Goal: Task Accomplishment & Management: Use online tool/utility

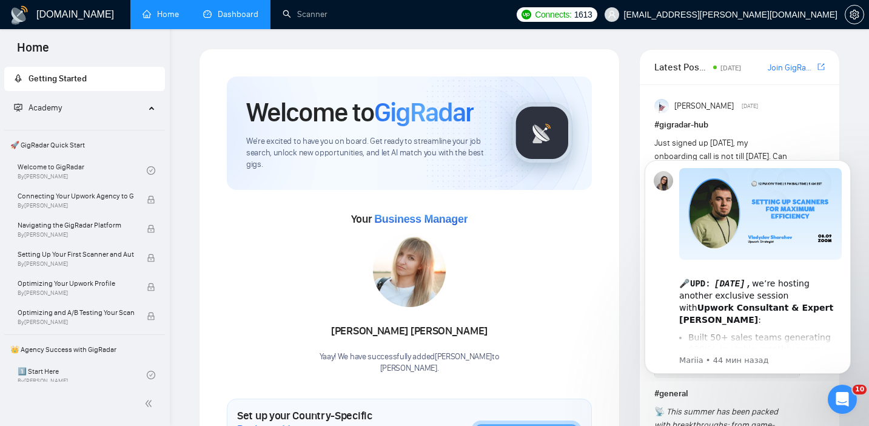
click at [213, 15] on link "Dashboard" at bounding box center [230, 14] width 55 height 10
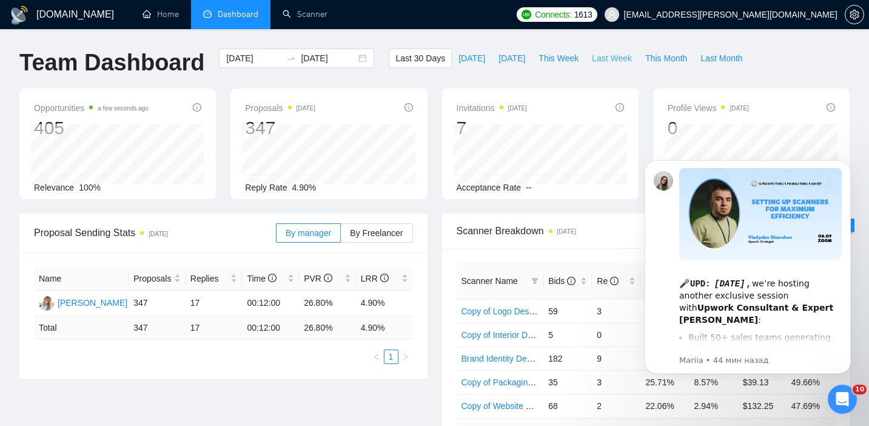
click at [601, 58] on span "Last Week" at bounding box center [612, 58] width 40 height 13
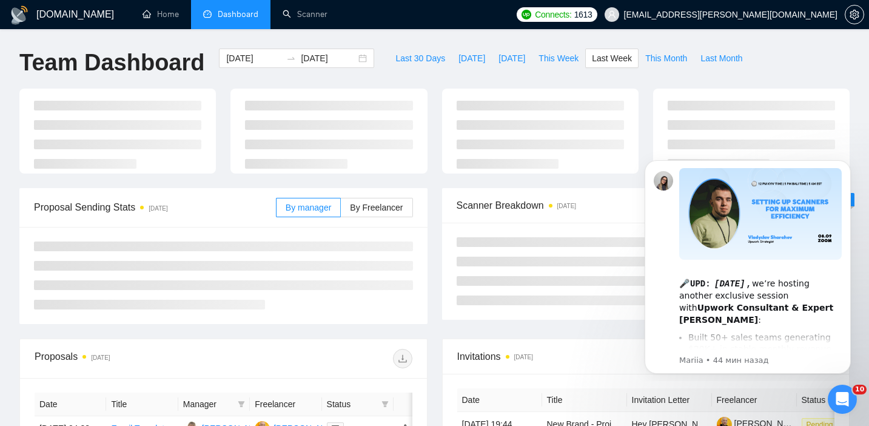
type input "[DATE]"
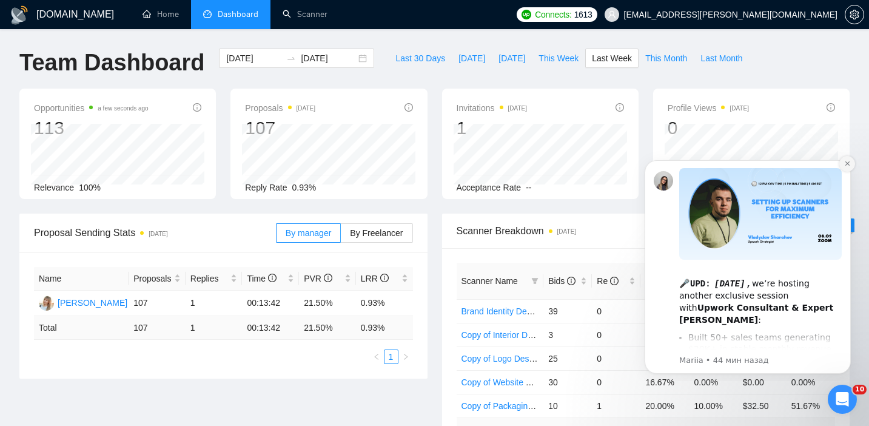
click at [848, 163] on icon "Dismiss notification" at bounding box center [847, 163] width 4 height 4
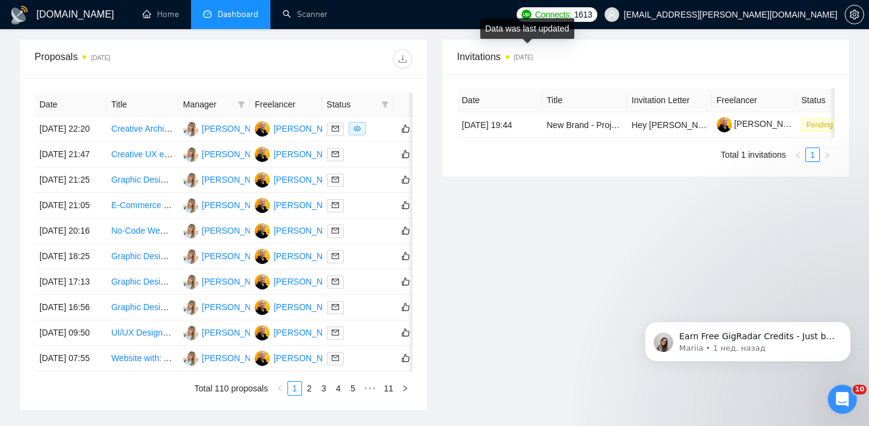
scroll to position [611, 0]
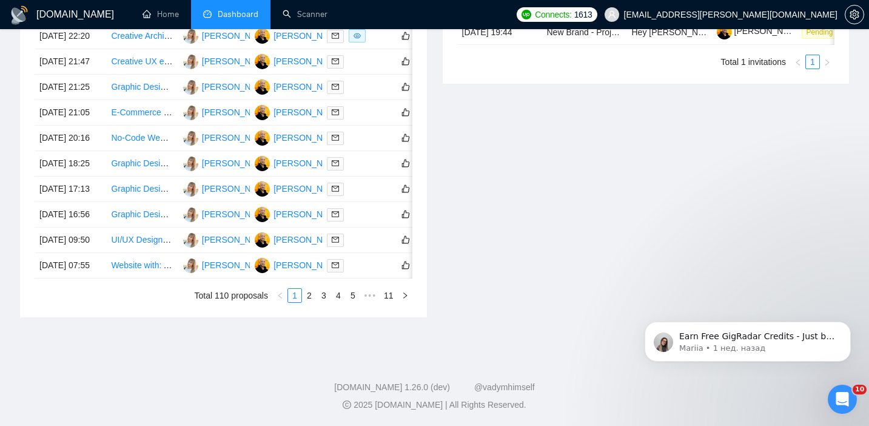
click at [530, 206] on div "Invitations [DATE] Date Title Invitation Letter Freelancer Status [DATE] 19:44 …" at bounding box center [646, 132] width 423 height 372
click at [312, 302] on link "2" at bounding box center [309, 295] width 13 height 13
click at [322, 291] on link "3" at bounding box center [323, 295] width 13 height 13
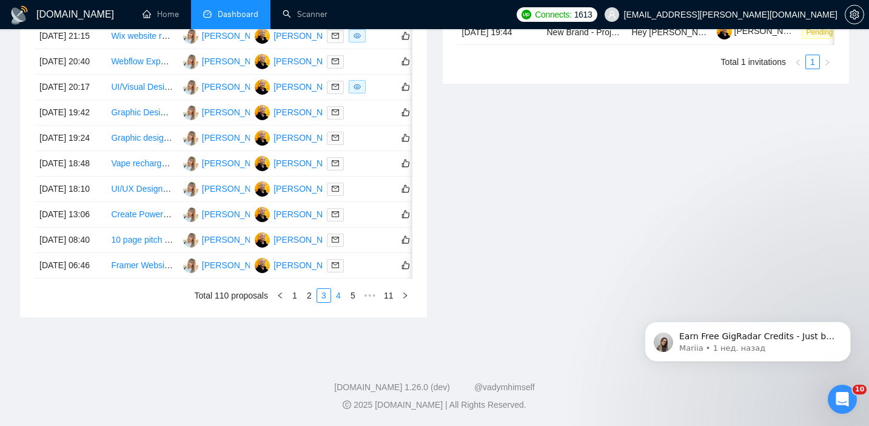
click at [339, 302] on link "4" at bounding box center [338, 295] width 13 height 13
click at [333, 302] on link "5" at bounding box center [338, 295] width 13 height 13
click at [337, 290] on link "6" at bounding box center [338, 295] width 13 height 13
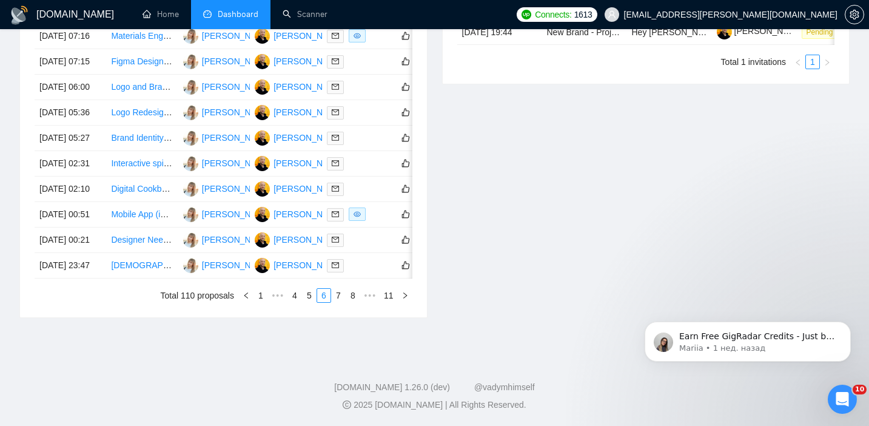
scroll to position [654, 0]
click at [339, 302] on link "7" at bounding box center [338, 295] width 13 height 13
click at [338, 302] on link "8" at bounding box center [338, 295] width 13 height 13
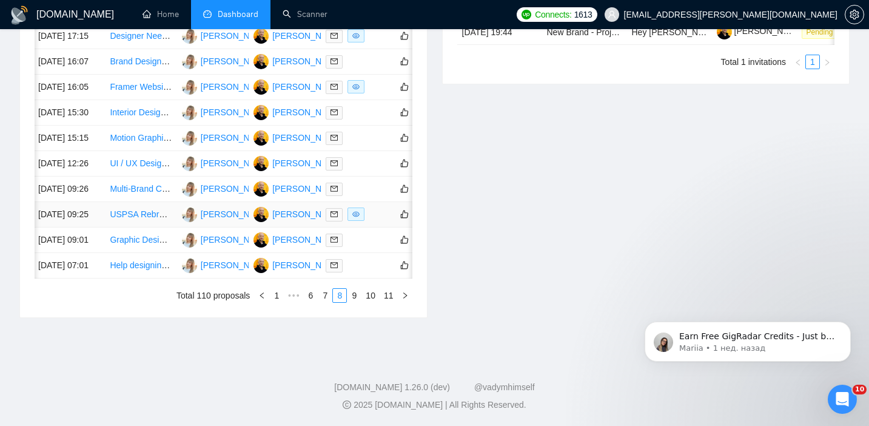
scroll to position [633, 0]
click at [351, 302] on link "9" at bounding box center [354, 295] width 13 height 13
click at [369, 292] on link "10" at bounding box center [370, 295] width 17 height 13
click at [380, 294] on link "11" at bounding box center [388, 295] width 17 height 13
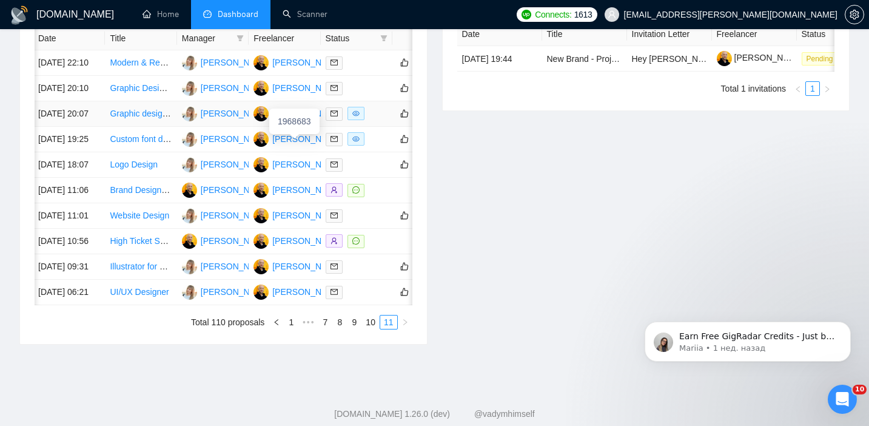
scroll to position [525, 0]
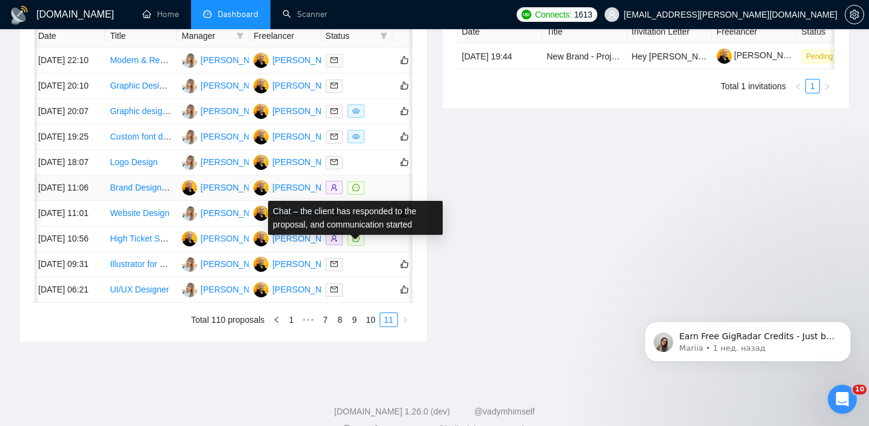
click at [354, 191] on icon "message" at bounding box center [356, 187] width 7 height 7
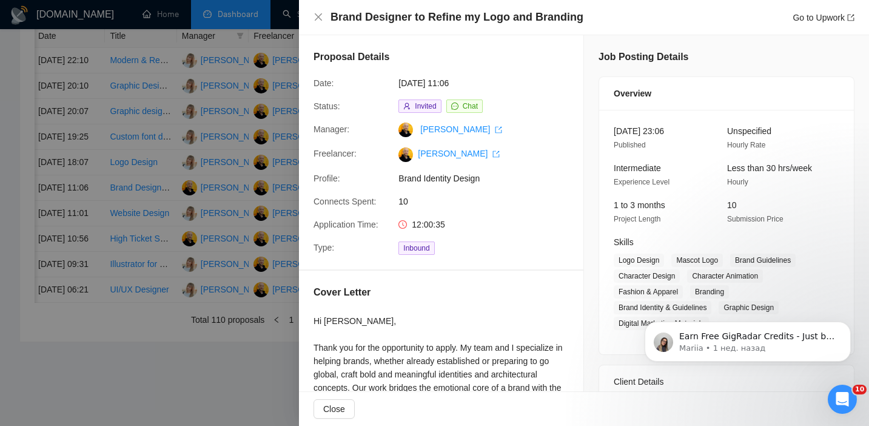
click at [7, 136] on div at bounding box center [434, 213] width 869 height 426
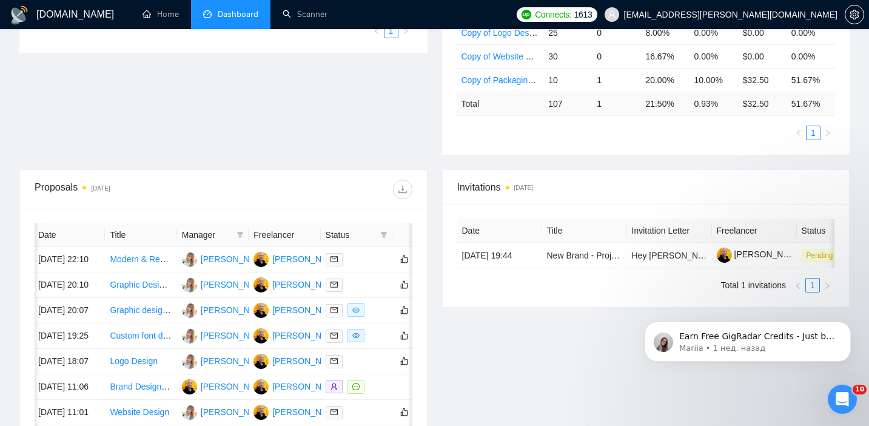
scroll to position [0, 0]
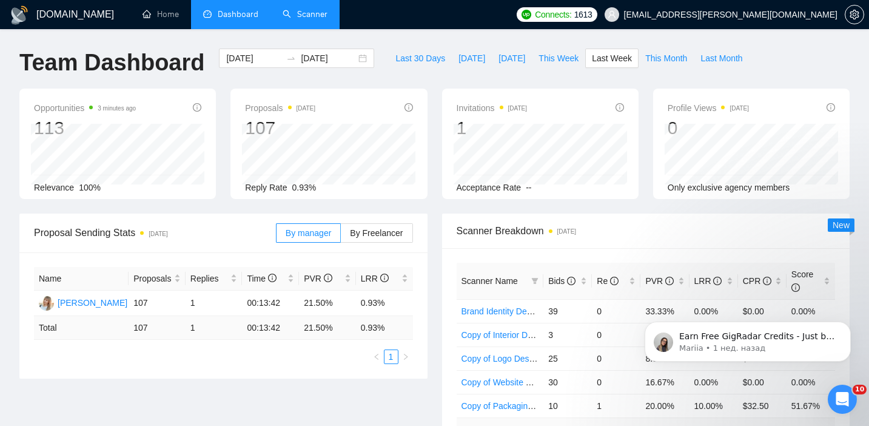
click at [328, 19] on link "Scanner" at bounding box center [305, 14] width 45 height 10
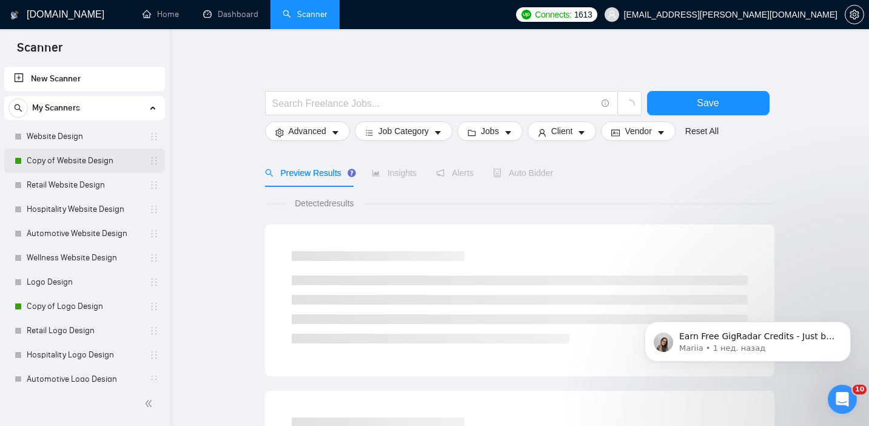
click at [73, 163] on link "Copy of Website Design" at bounding box center [84, 161] width 115 height 24
